Goal: Find specific page/section: Find specific page/section

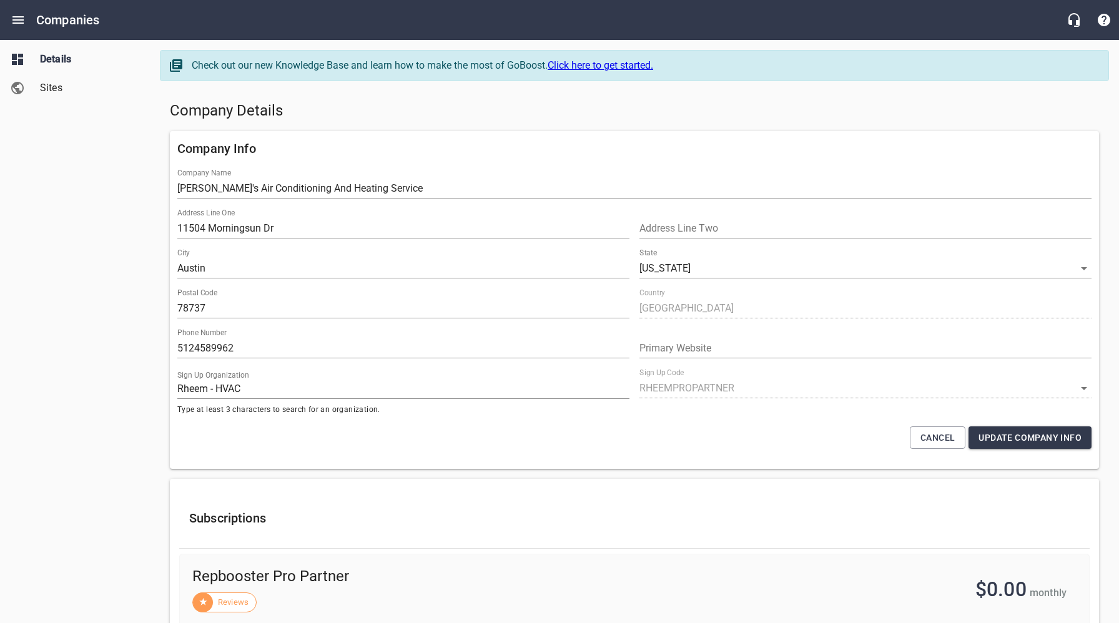
select select "[US_STATE]"
select select "62"
click at [551, 107] on h5 "Company Details" at bounding box center [634, 111] width 929 height 20
drag, startPoint x: 106, startPoint y: 143, endPoint x: 70, endPoint y: 45, distance: 104.3
click at [106, 143] on div "Details Sites" at bounding box center [75, 311] width 151 height 623
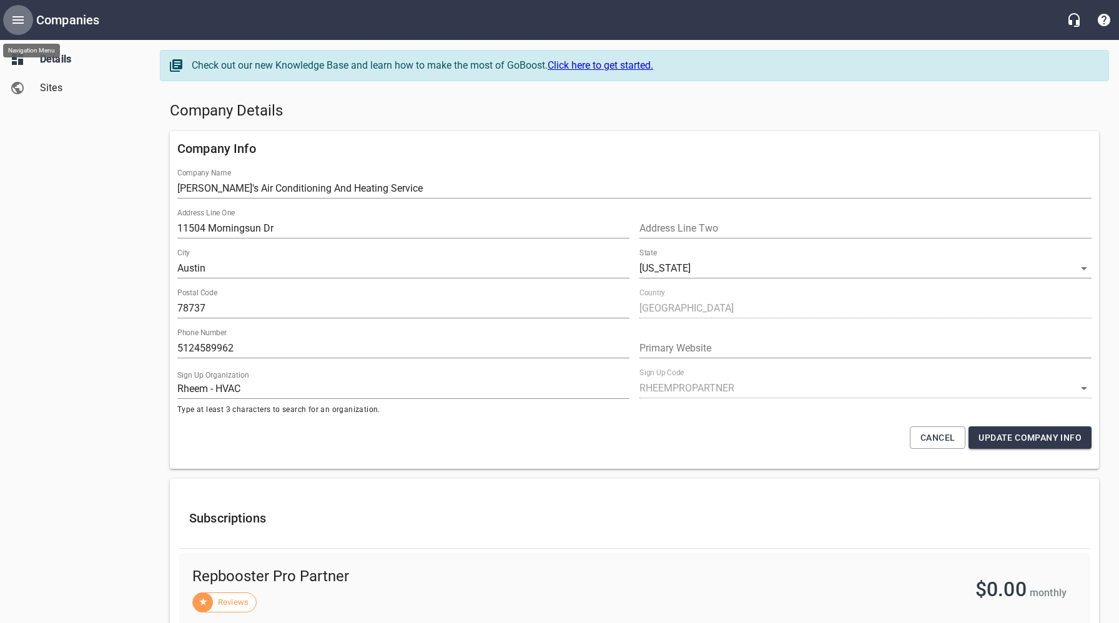
click at [14, 16] on icon "Open drawer" at bounding box center [18, 19] width 15 height 15
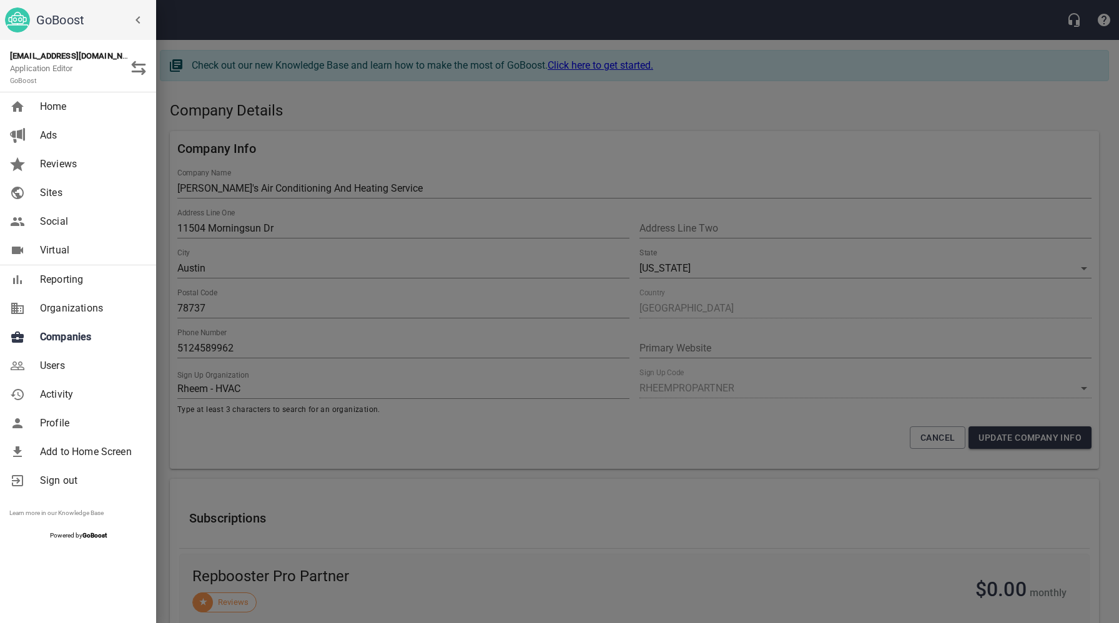
click at [76, 333] on span "Companies" at bounding box center [90, 337] width 101 height 15
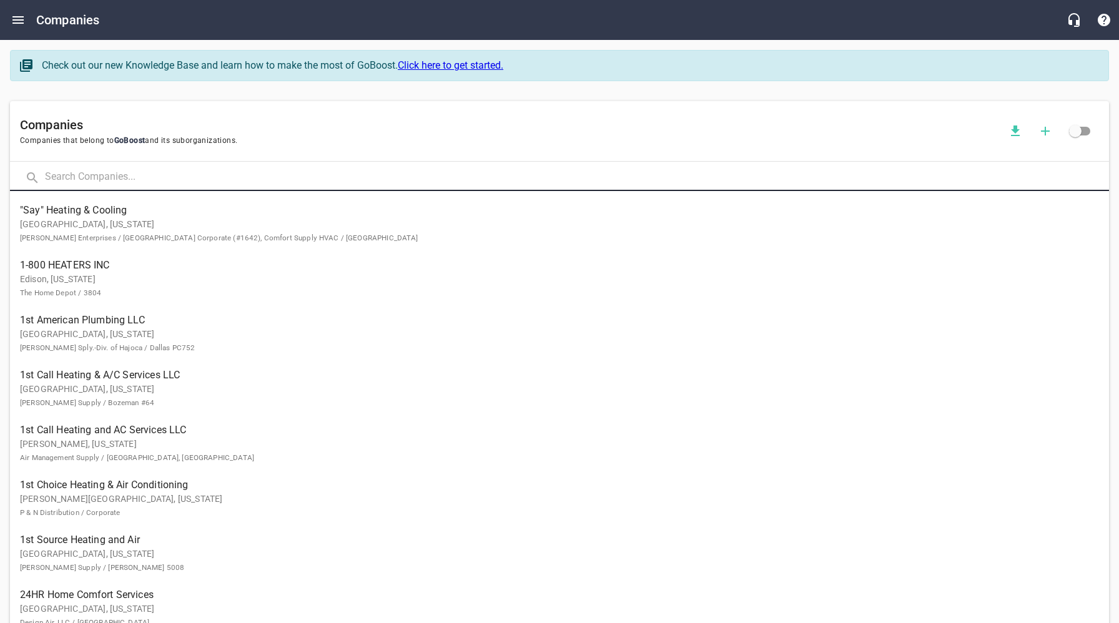
click at [175, 179] on input "text" at bounding box center [577, 177] width 1064 height 27
type input "w"
type input "Warnky"
click button at bounding box center [0, 0] width 0 height 0
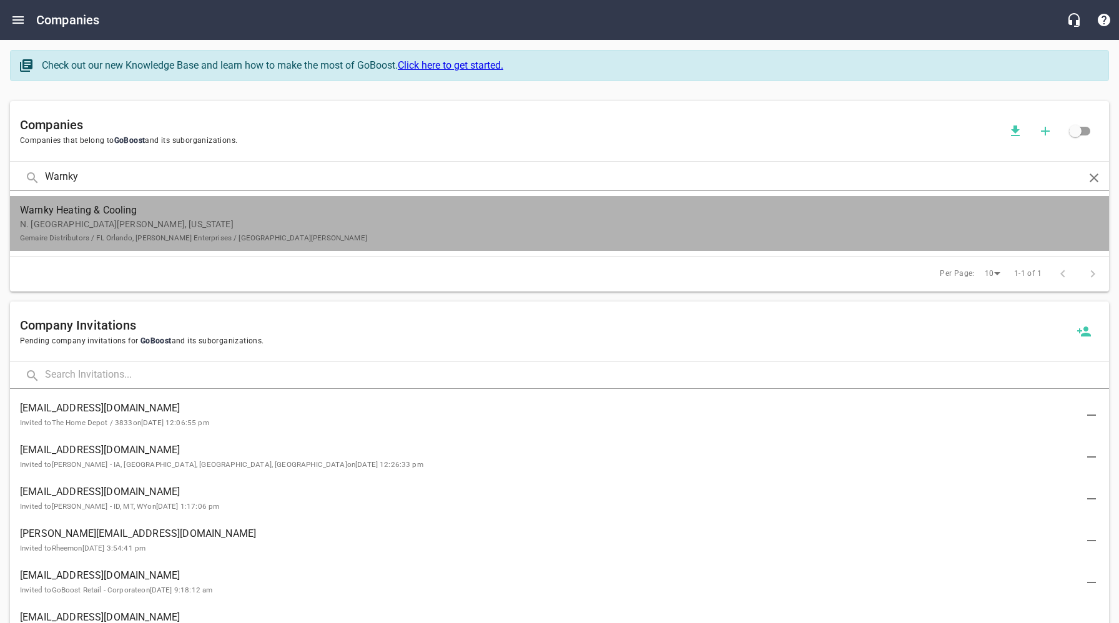
click at [146, 235] on small "Gemaire Distributors / FL Orlando, [PERSON_NAME] Enterprises / [GEOGRAPHIC_DATA…" at bounding box center [193, 238] width 347 height 9
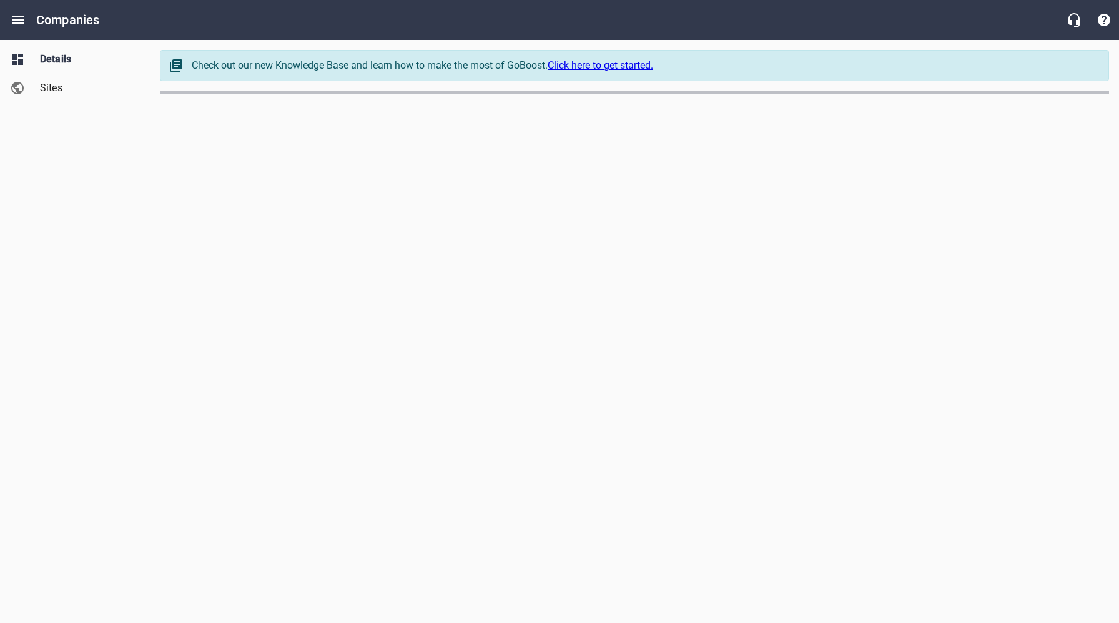
select select "[US_STATE]"
select select "63"
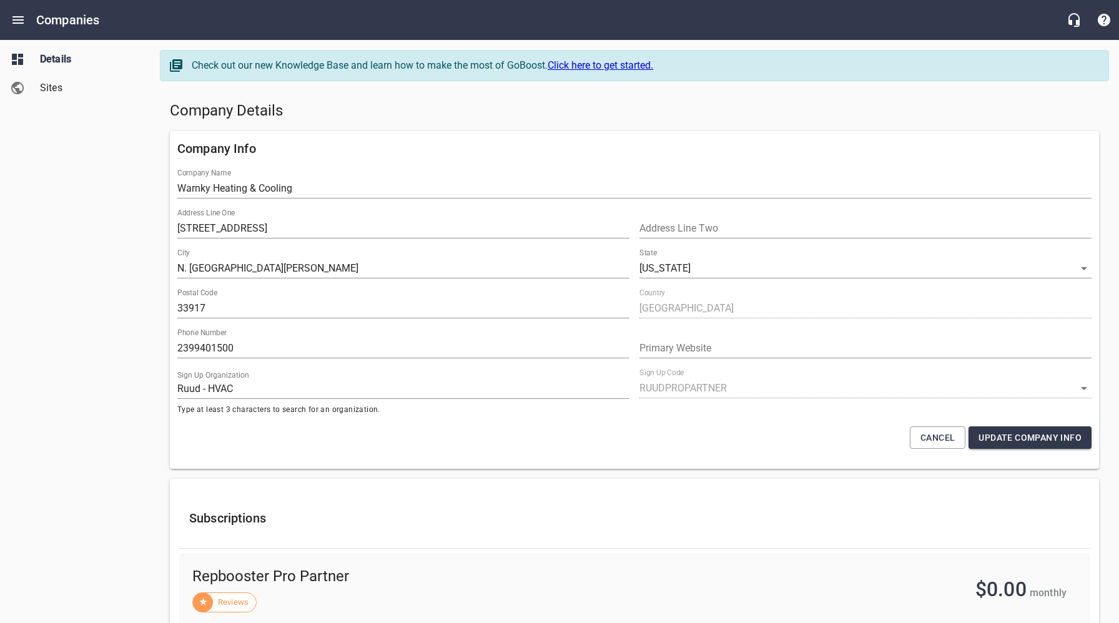
click at [538, 125] on div "Company Details" at bounding box center [634, 111] width 939 height 30
click at [578, 117] on h5 "Company Details" at bounding box center [634, 111] width 929 height 20
click at [532, 112] on h5 "Company Details" at bounding box center [634, 111] width 929 height 20
click at [420, 120] on h5 "Company Details" at bounding box center [634, 111] width 929 height 20
click at [605, 119] on h5 "Company Details" at bounding box center [634, 111] width 929 height 20
